Goal: Information Seeking & Learning: Check status

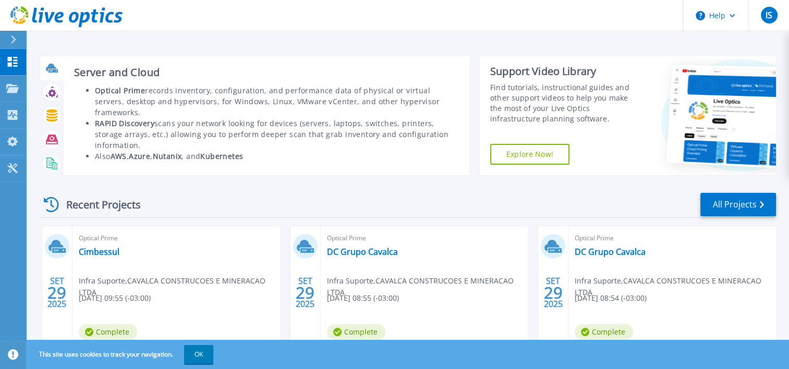
click at [53, 65] on icon at bounding box center [51, 68] width 10 height 8
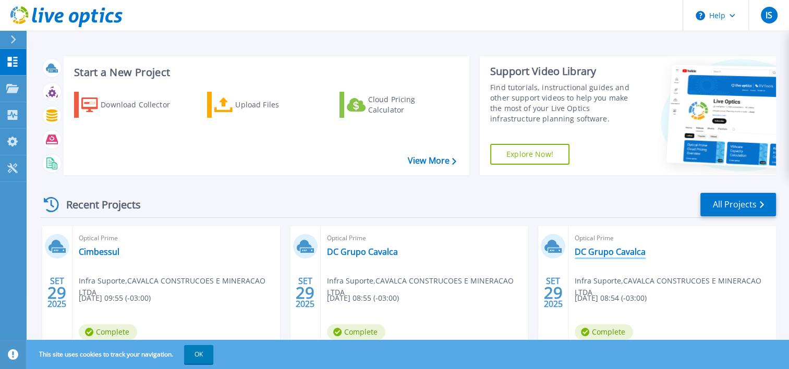
click at [600, 254] on link "DC Grupo Cavalca" at bounding box center [610, 252] width 71 height 10
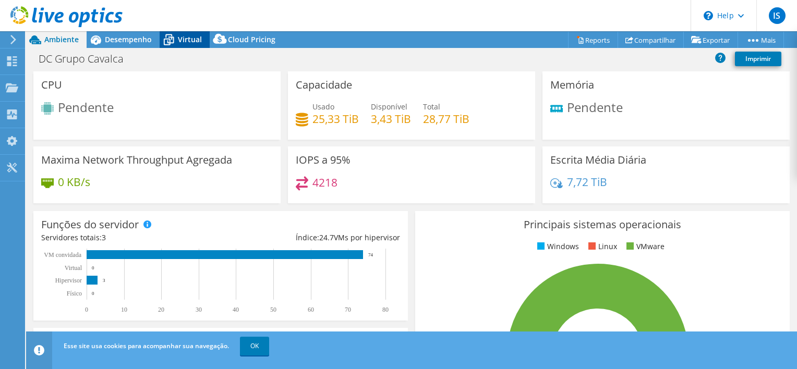
click at [177, 43] on icon at bounding box center [169, 40] width 18 height 18
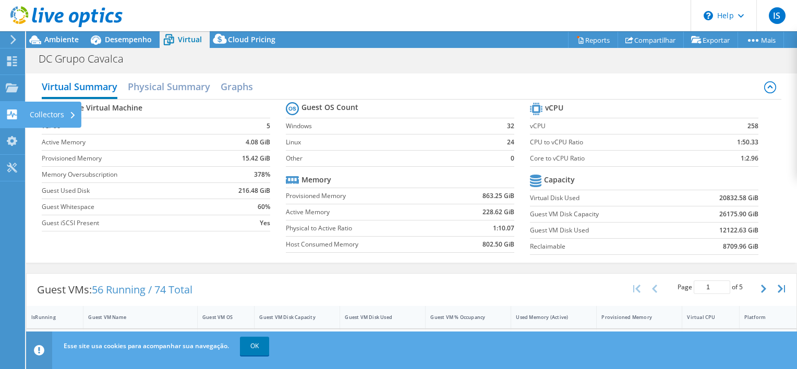
click at [58, 115] on div "Collectors" at bounding box center [53, 115] width 57 height 26
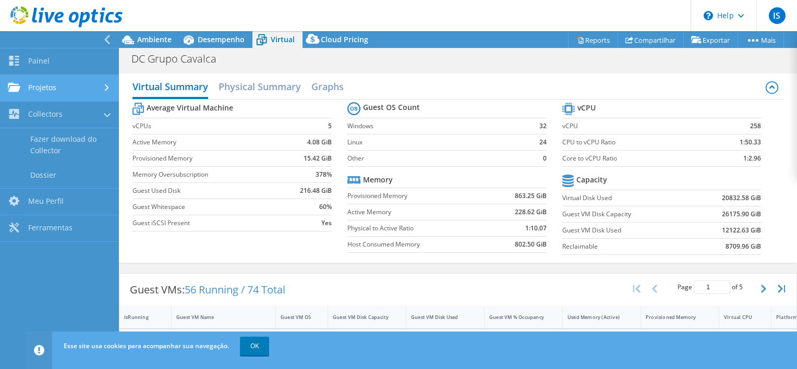
click at [45, 84] on link "Projetos" at bounding box center [59, 88] width 119 height 27
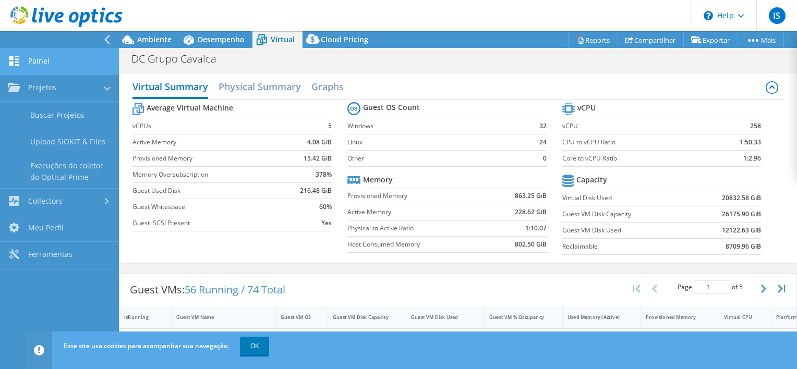
click at [40, 62] on link "Painel" at bounding box center [59, 61] width 119 height 27
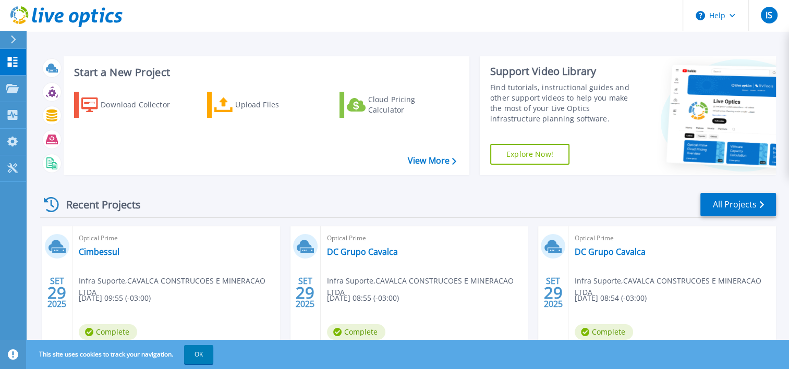
click at [110, 78] on h3 "Start a New Project" at bounding box center [265, 72] width 382 height 11
click at [111, 73] on h3 "Start a New Project" at bounding box center [265, 72] width 382 height 11
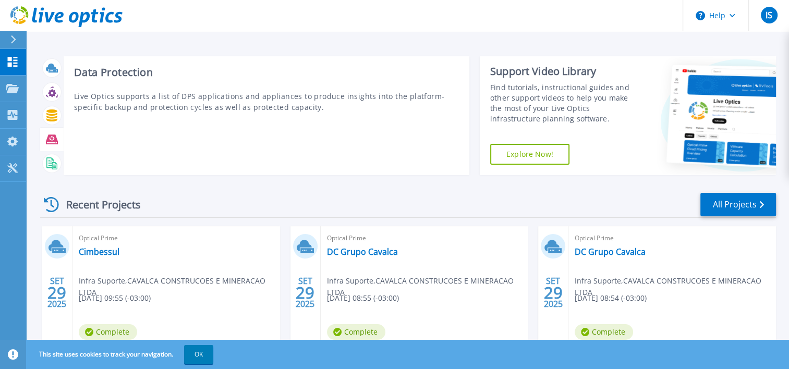
click at [56, 141] on icon at bounding box center [52, 139] width 12 height 9
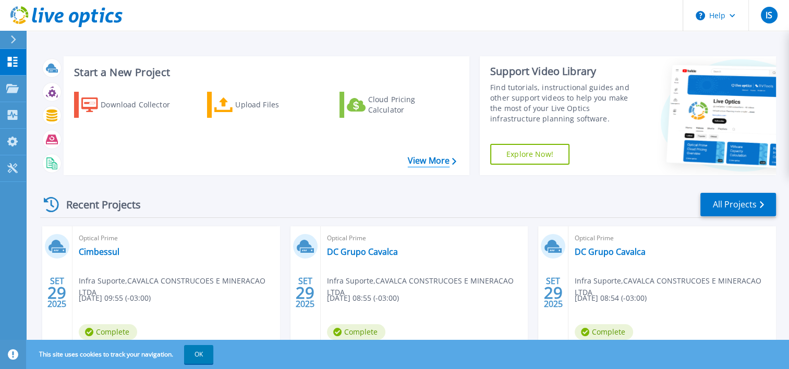
click at [430, 162] on link "View More" at bounding box center [432, 161] width 48 height 10
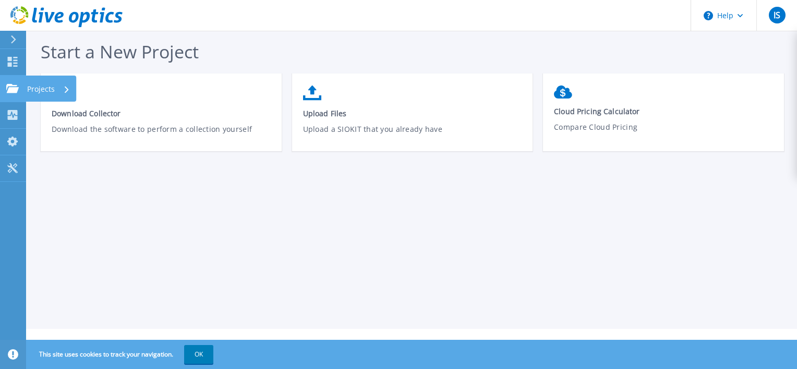
click at [45, 88] on p "Projects" at bounding box center [41, 89] width 28 height 27
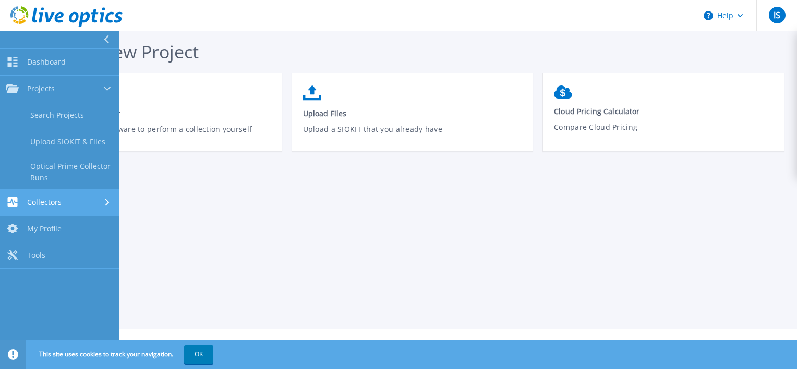
click at [68, 199] on div "Collectors" at bounding box center [59, 202] width 106 height 10
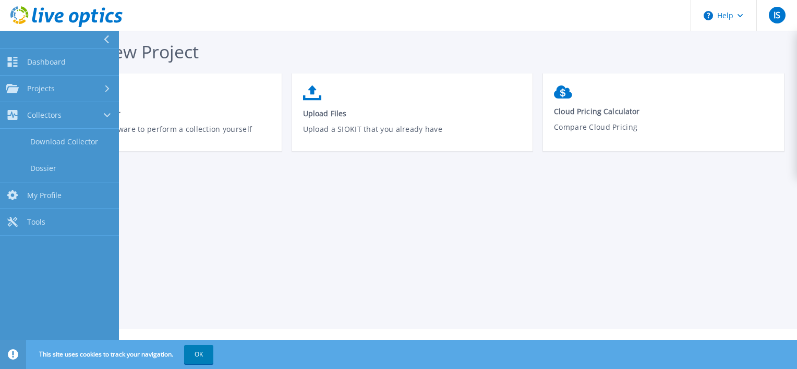
click at [187, 191] on div "Start a New Project Download Collector Download the software to perform a colle…" at bounding box center [411, 164] width 771 height 329
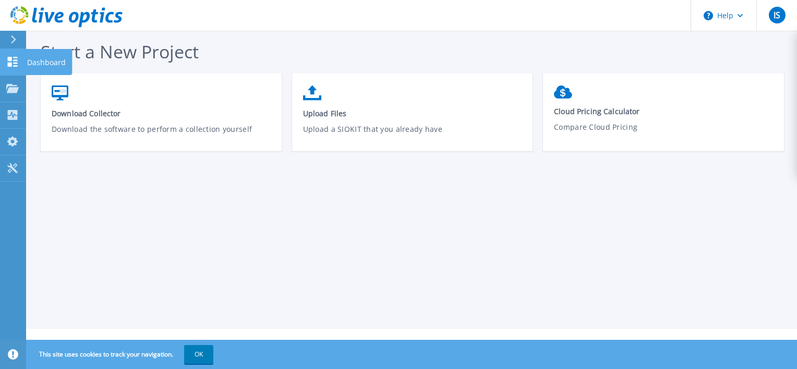
click at [48, 62] on p "Dashboard" at bounding box center [46, 62] width 39 height 27
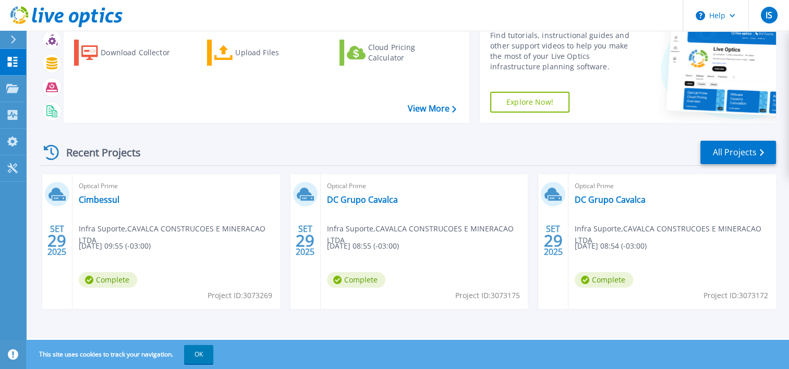
scroll to position [52, 0]
click at [200, 355] on button "OK" at bounding box center [198, 354] width 29 height 19
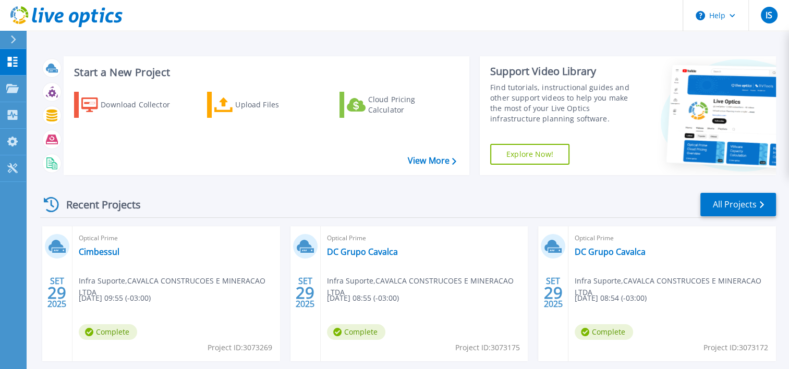
scroll to position [0, 0]
click at [42, 89] on p "Projects" at bounding box center [41, 89] width 28 height 27
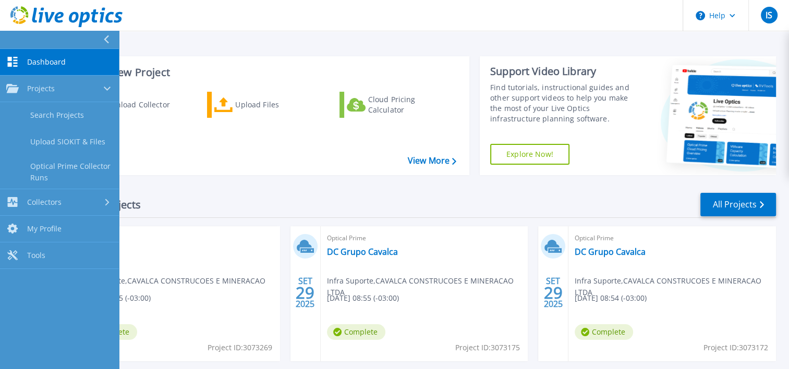
click at [48, 60] on span "Dashboard" at bounding box center [46, 61] width 39 height 9
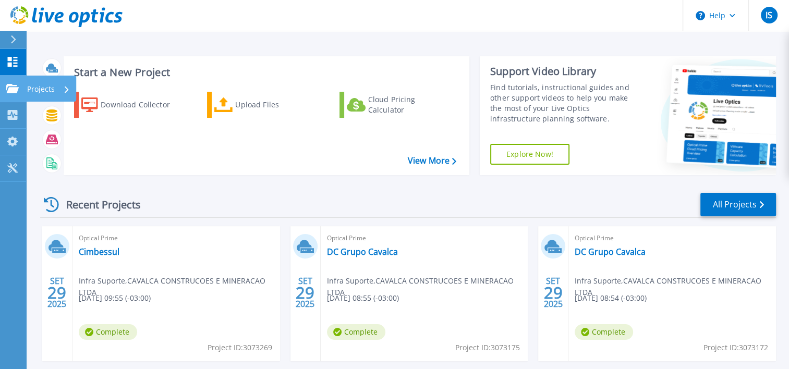
click at [44, 91] on p "Projects" at bounding box center [41, 89] width 28 height 27
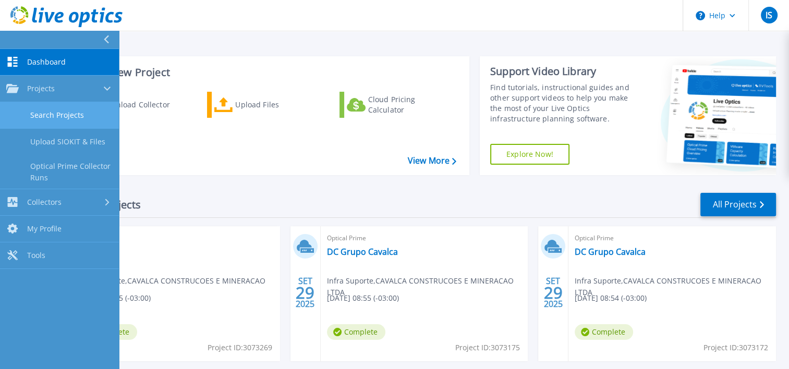
click at [61, 110] on link "Search Projects" at bounding box center [59, 115] width 119 height 27
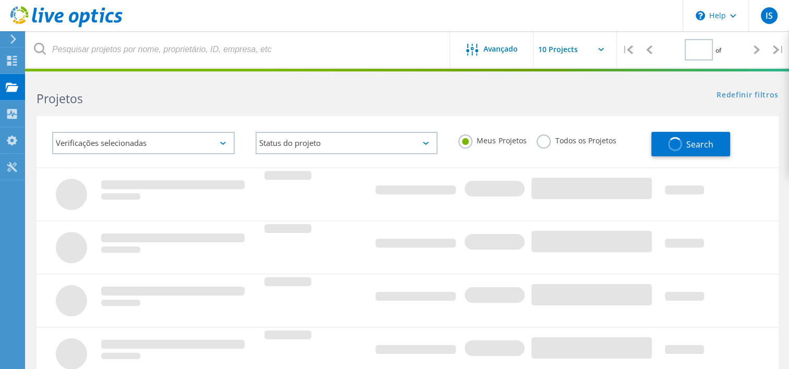
type input "1"
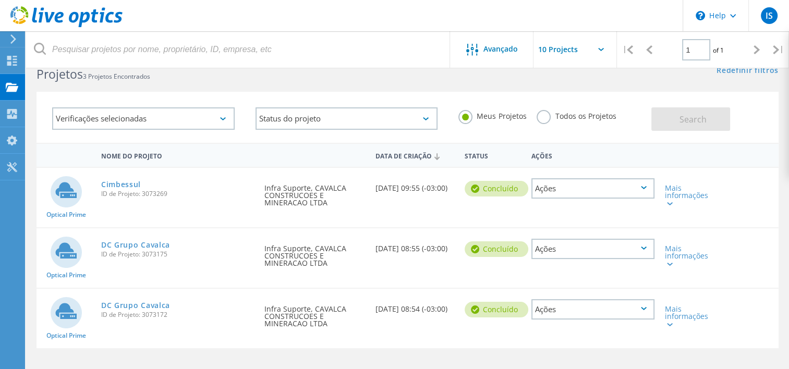
scroll to position [6, 0]
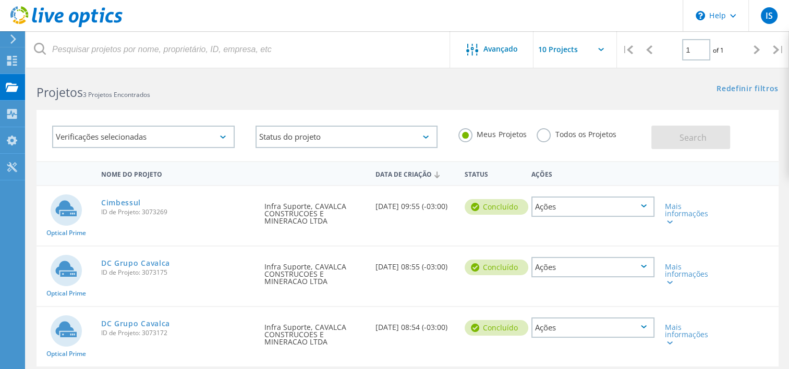
click at [545, 138] on label "Todos os Projetos" at bounding box center [576, 133] width 79 height 10
click at [0, 0] on input "Todos os Projetos" at bounding box center [0, 0] width 0 height 0
click at [681, 141] on span "Search" at bounding box center [692, 137] width 27 height 11
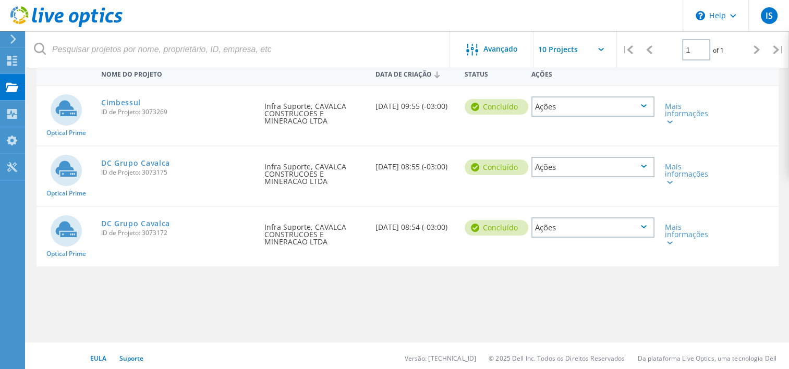
scroll to position [111, 0]
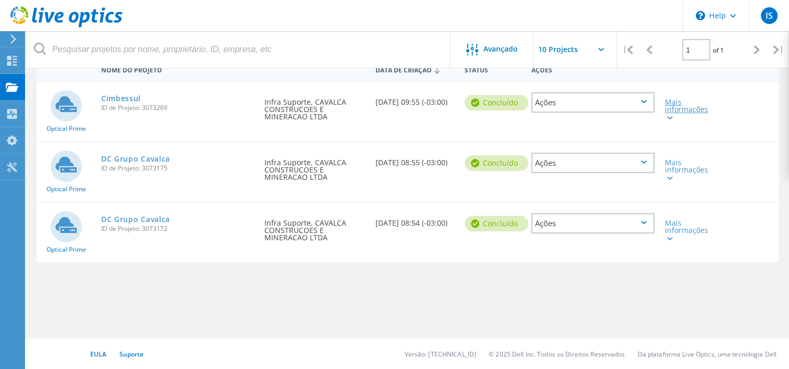
click at [668, 116] on icon at bounding box center [670, 117] width 6 height 3
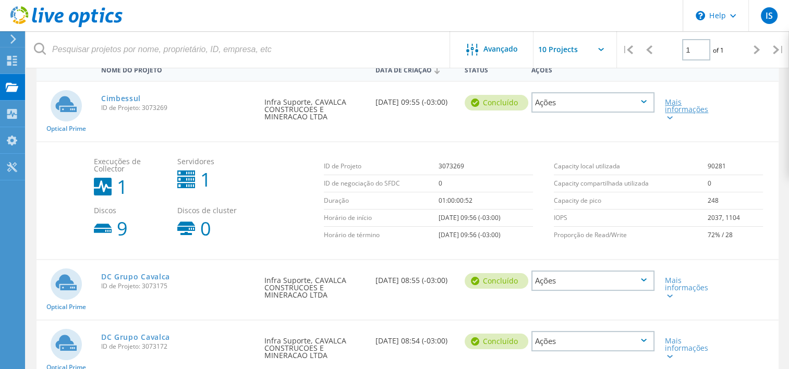
click at [669, 119] on icon at bounding box center [670, 117] width 6 height 3
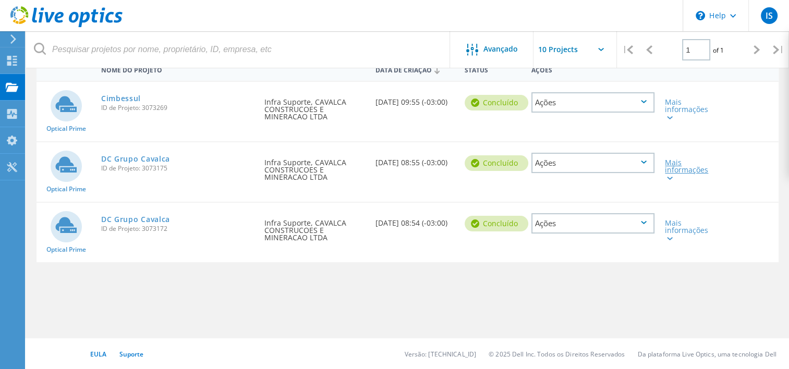
click at [669, 179] on div at bounding box center [669, 178] width 8 height 6
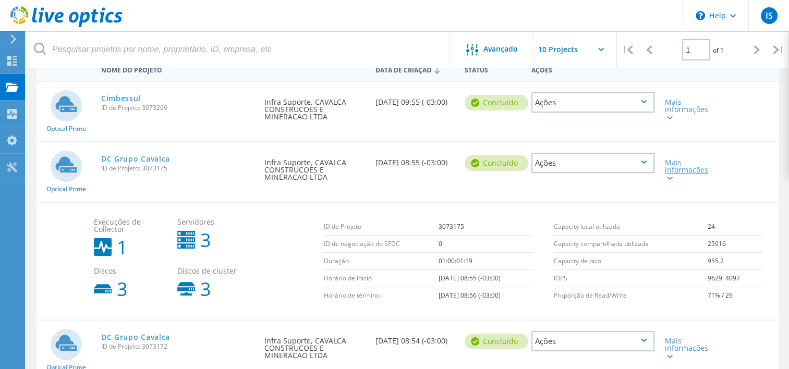
click at [669, 178] on icon at bounding box center [670, 178] width 6 height 3
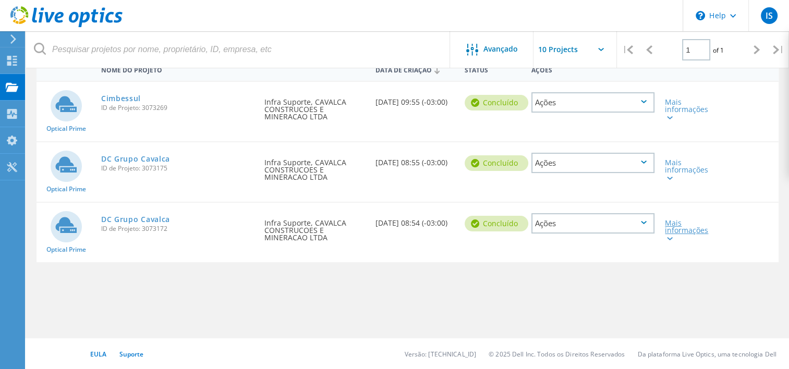
click at [670, 238] on icon at bounding box center [670, 238] width 6 height 3
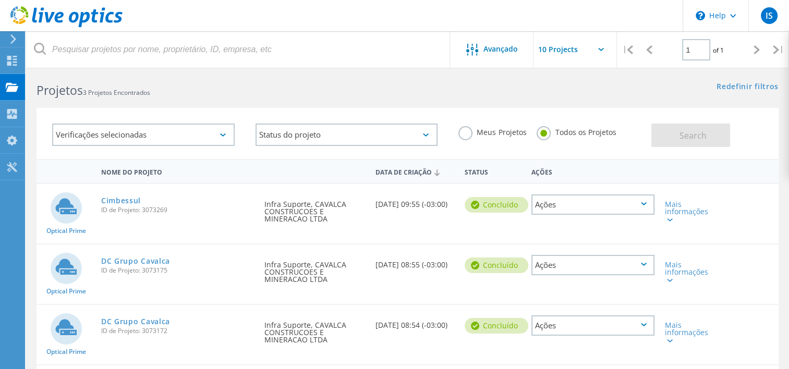
scroll to position [0, 0]
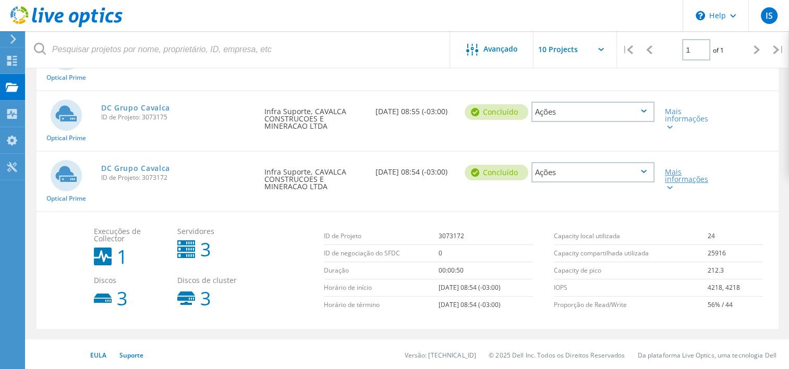
click at [669, 188] on div at bounding box center [669, 187] width 8 height 6
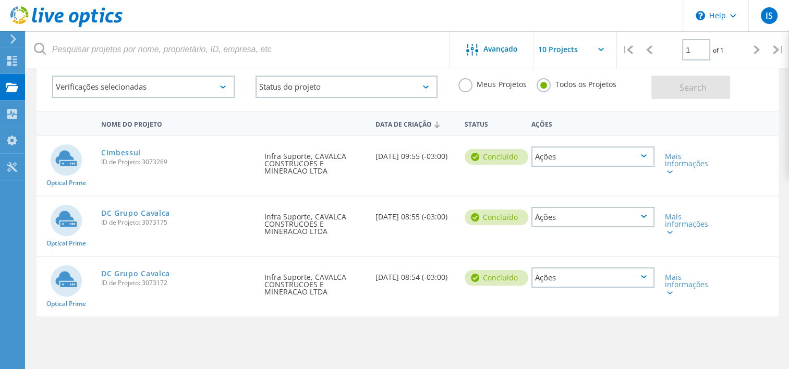
scroll to position [6, 0]
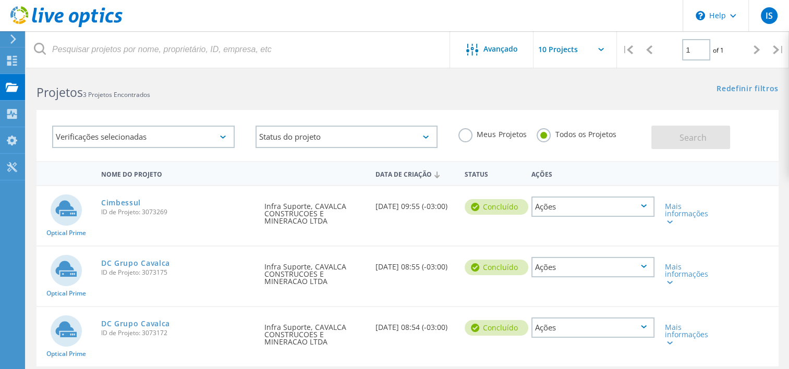
click at [631, 329] on div "Ações" at bounding box center [592, 328] width 123 height 20
click at [747, 215] on div "Optical Prime Cimbessul ID de Projeto: 3073269 Solicitado por Infra Suporte, CA…" at bounding box center [408, 215] width 742 height 59
click at [603, 47] on input "text" at bounding box center [585, 49] width 104 height 37
click at [671, 221] on icon at bounding box center [670, 222] width 6 height 3
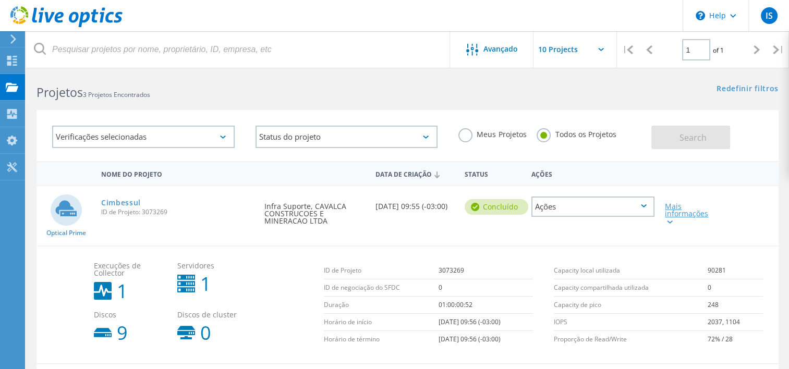
click at [671, 221] on icon at bounding box center [670, 222] width 6 height 3
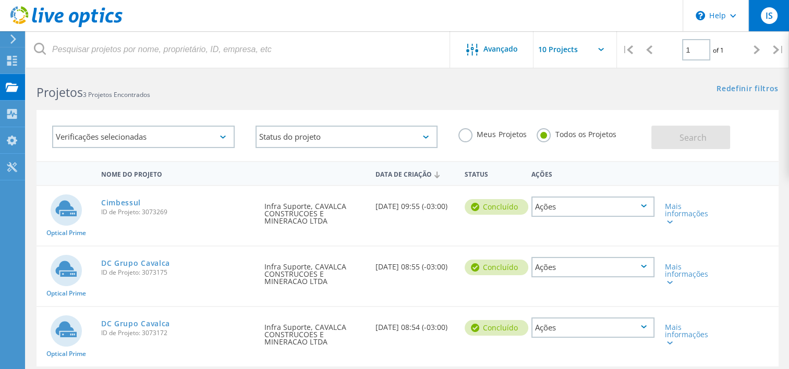
click at [772, 19] on span "IS" at bounding box center [768, 15] width 7 height 8
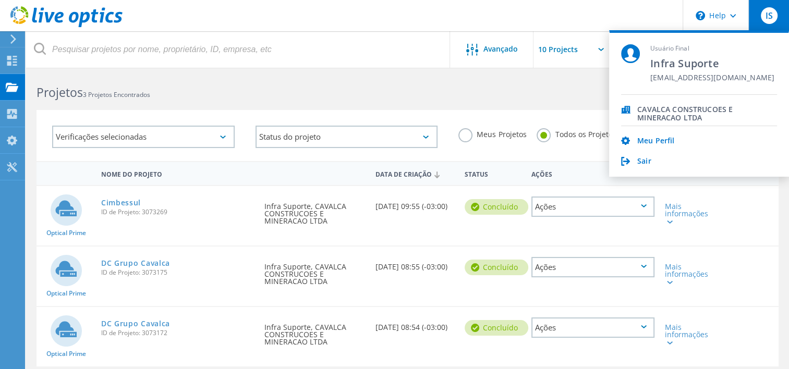
click at [772, 19] on span "IS" at bounding box center [768, 15] width 7 height 8
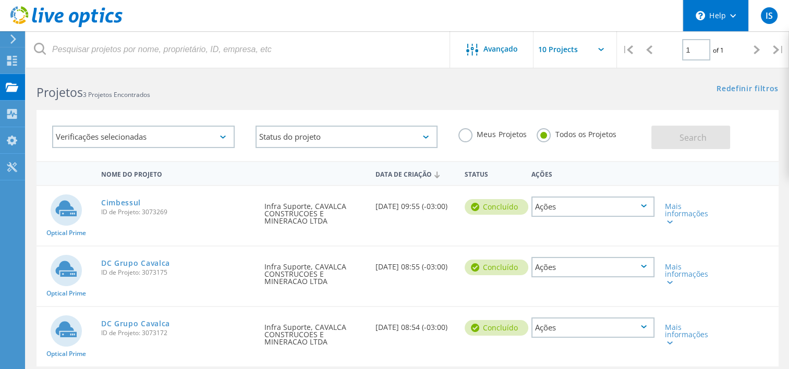
click at [736, 13] on div "\n Help" at bounding box center [716, 15] width 66 height 31
click at [456, 89] on div "Projetos 3 Projetos Encontrados Redefinir filtros Mostrar filtros" at bounding box center [407, 83] width 763 height 28
click at [467, 136] on label "Meus Projetos" at bounding box center [492, 133] width 68 height 10
click at [0, 0] on input "Meus Projetos" at bounding box center [0, 0] width 0 height 0
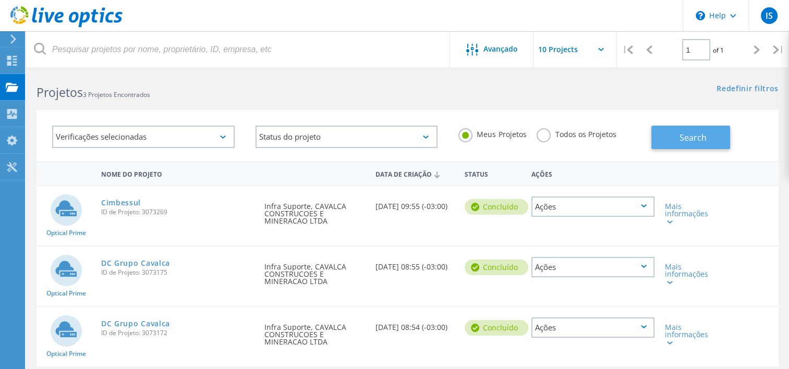
click at [698, 134] on span "Search" at bounding box center [692, 137] width 27 height 11
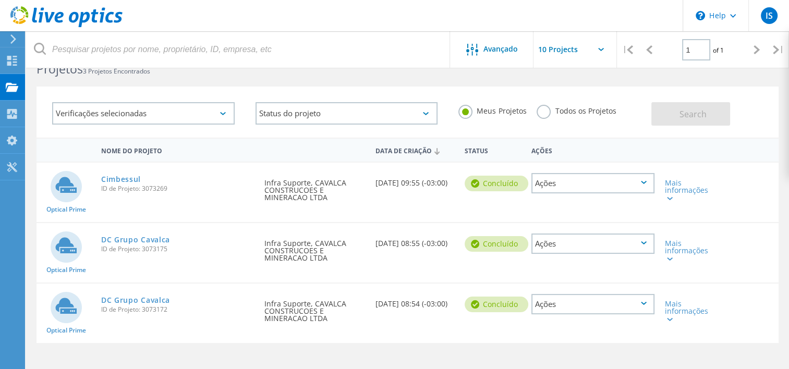
scroll to position [0, 0]
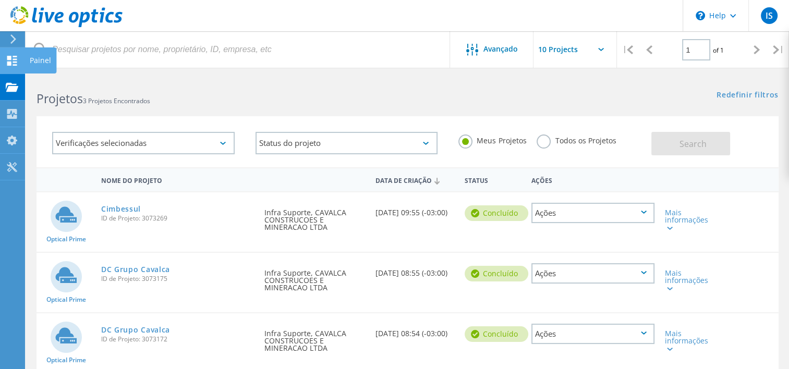
click at [13, 63] on icon at bounding box center [12, 61] width 13 height 10
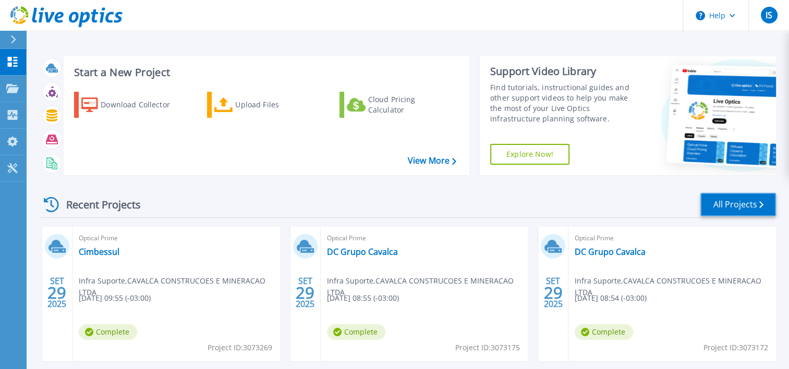
click at [730, 207] on link "All Projects" at bounding box center [738, 204] width 76 height 23
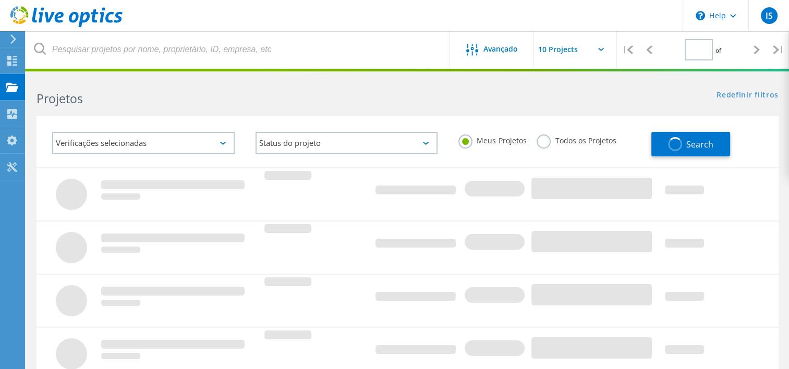
type input "1"
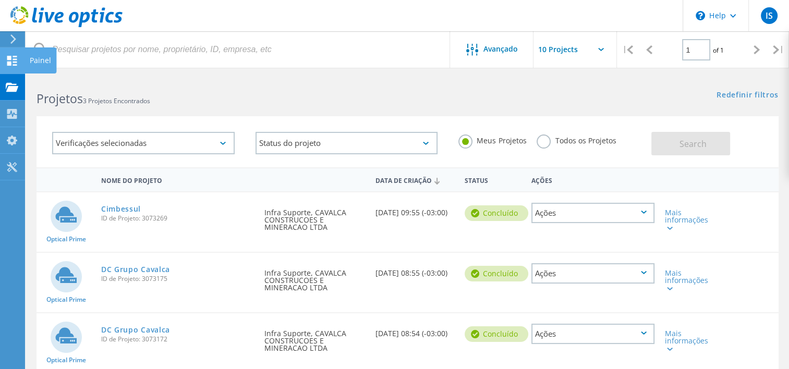
click at [45, 60] on div "Painel" at bounding box center [40, 60] width 21 height 7
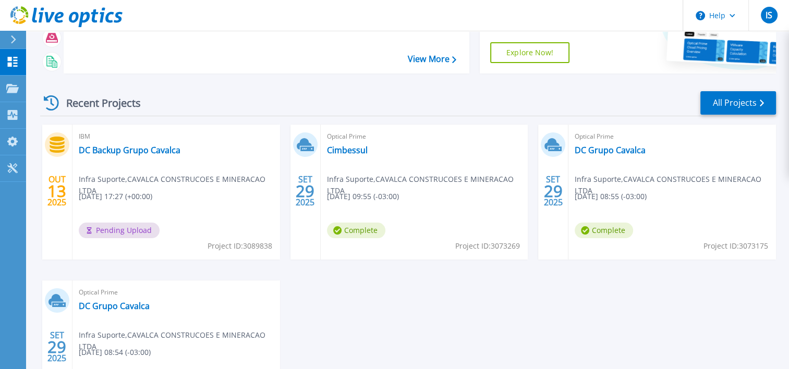
scroll to position [104, 0]
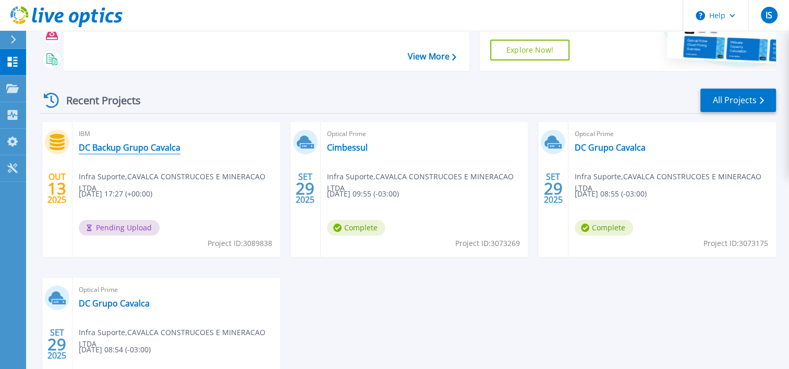
click at [125, 147] on link "DC Backup Grupo Cavalca" at bounding box center [130, 147] width 102 height 10
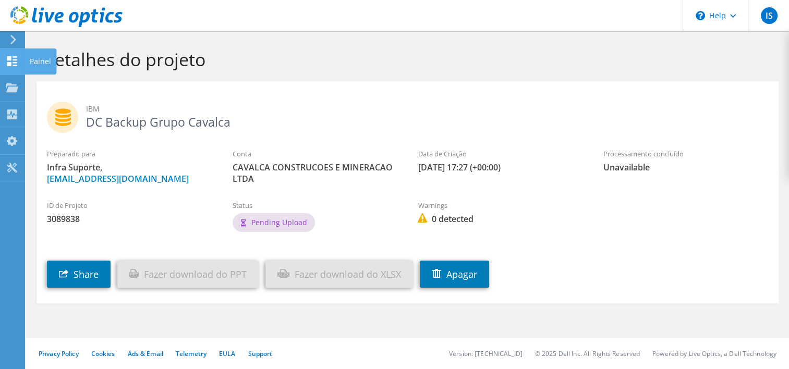
click at [37, 63] on div "Painel" at bounding box center [41, 61] width 32 height 26
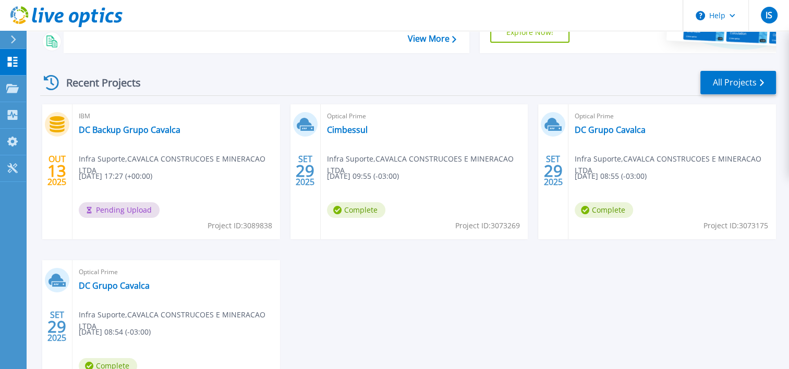
scroll to position [104, 0]
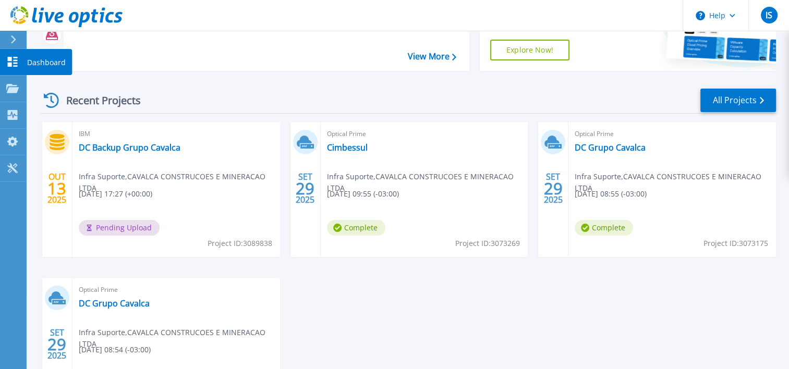
click at [40, 62] on p "Dashboard" at bounding box center [46, 62] width 39 height 27
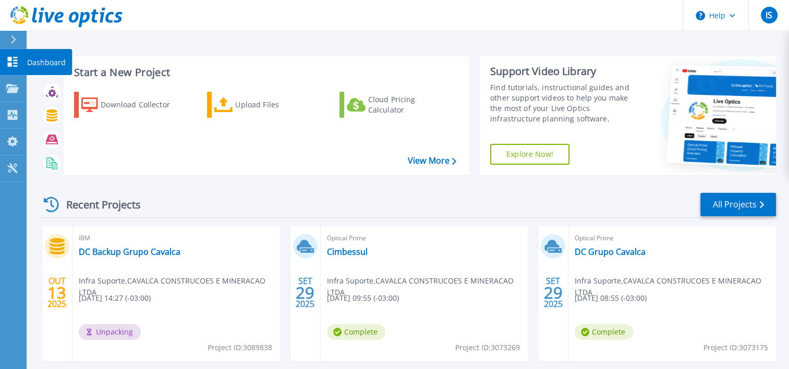
click at [40, 63] on p "Dashboard" at bounding box center [46, 62] width 39 height 27
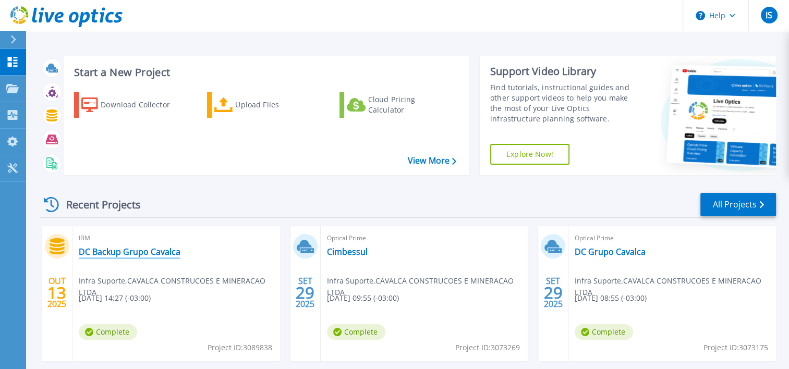
click at [117, 254] on link "DC Backup Grupo Cavalca" at bounding box center [130, 252] width 102 height 10
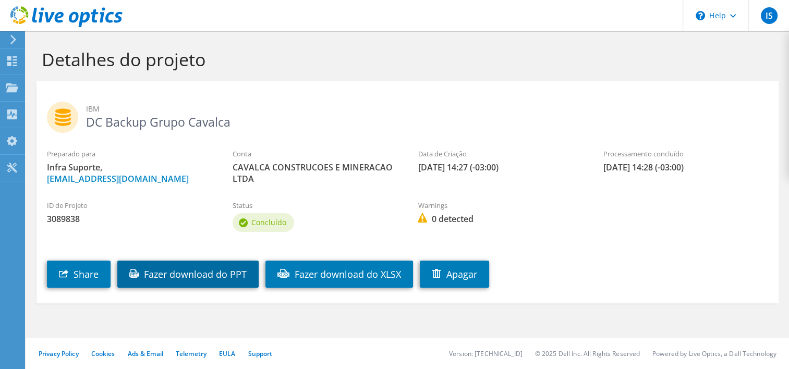
click at [183, 275] on link "Fazer download do PPT" at bounding box center [187, 274] width 141 height 27
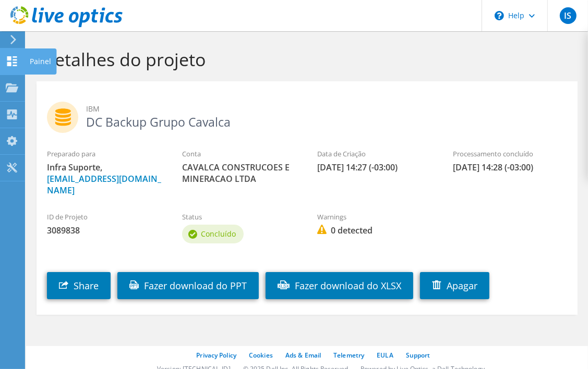
click at [46, 61] on div "Painel" at bounding box center [41, 61] width 32 height 26
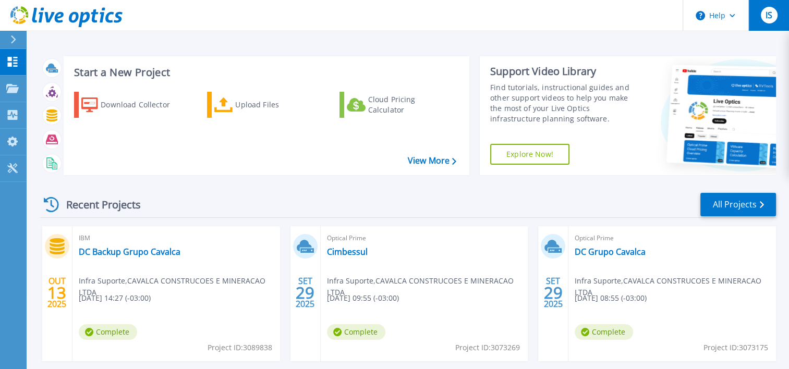
click at [595, 21] on div "IS" at bounding box center [769, 15] width 17 height 17
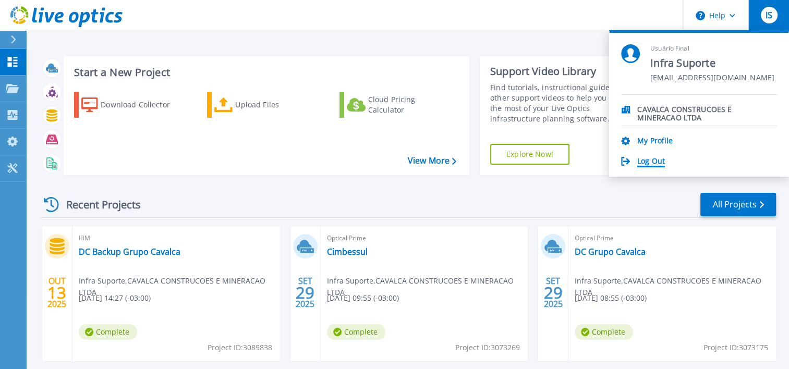
click at [595, 159] on link "Log Out" at bounding box center [651, 162] width 28 height 10
